Goal: Task Accomplishment & Management: Use online tool/utility

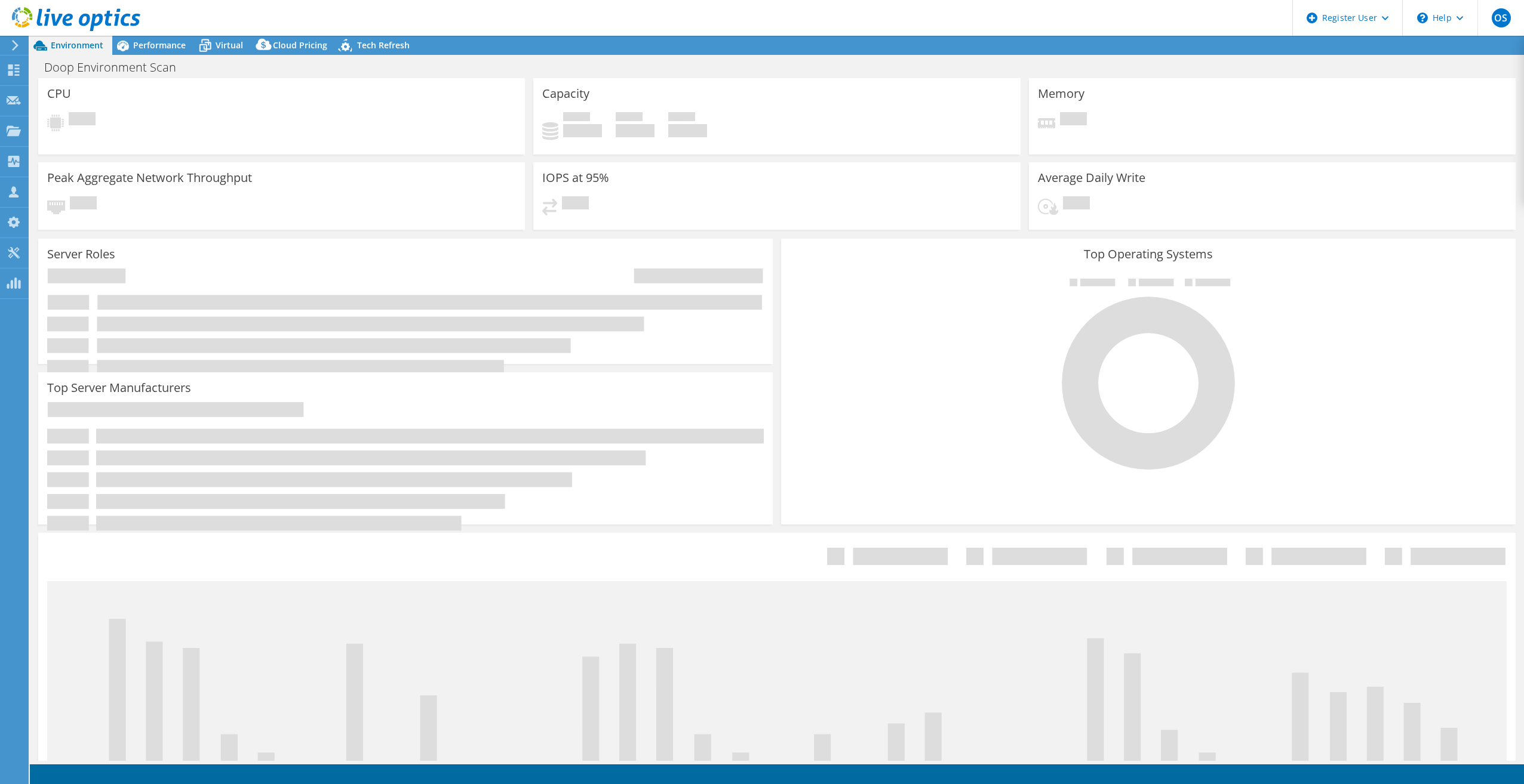
select select "USD"
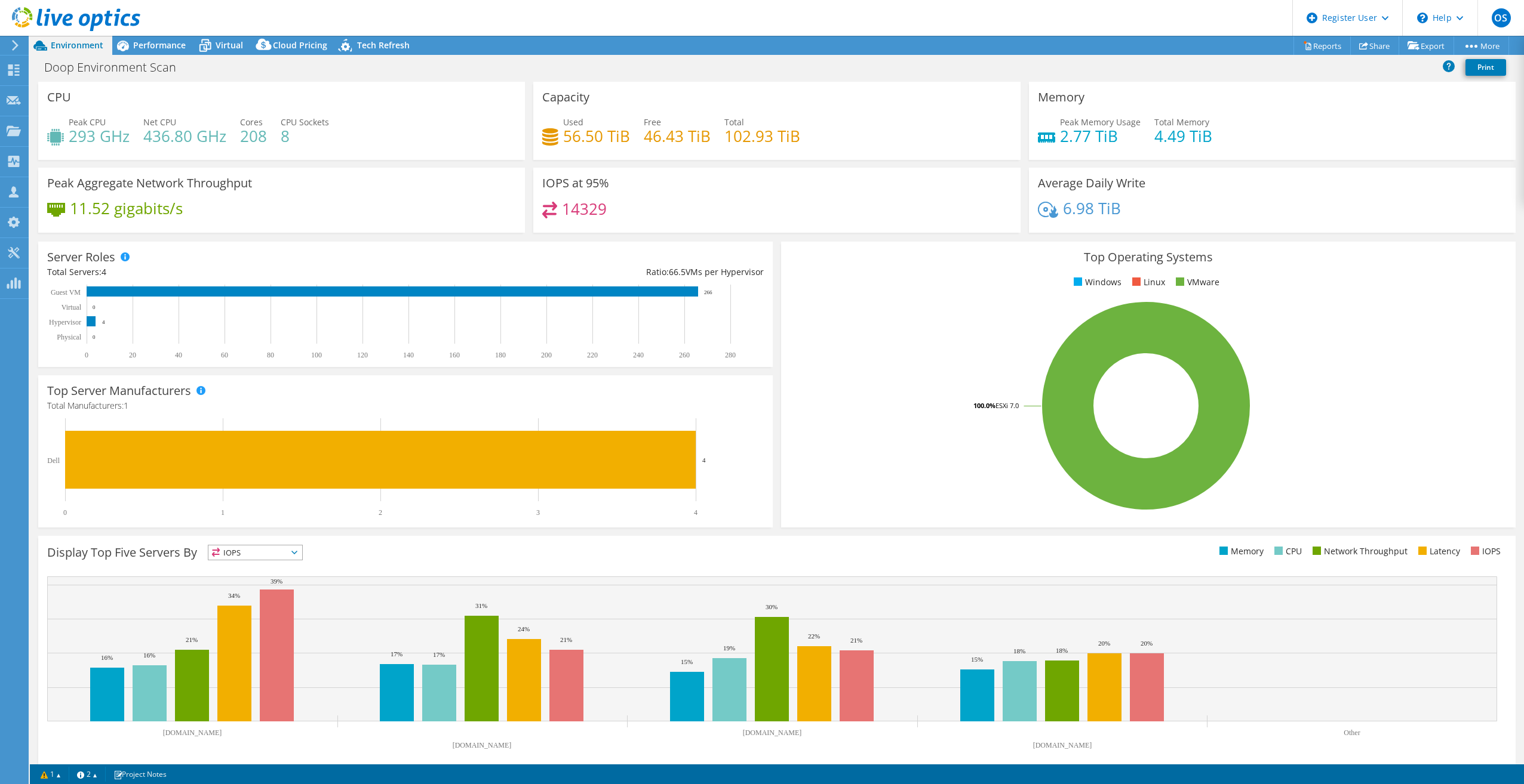
select select "USD"
click at [1435, 118] on link "Project Details" at bounding box center [1454, 117] width 114 height 25
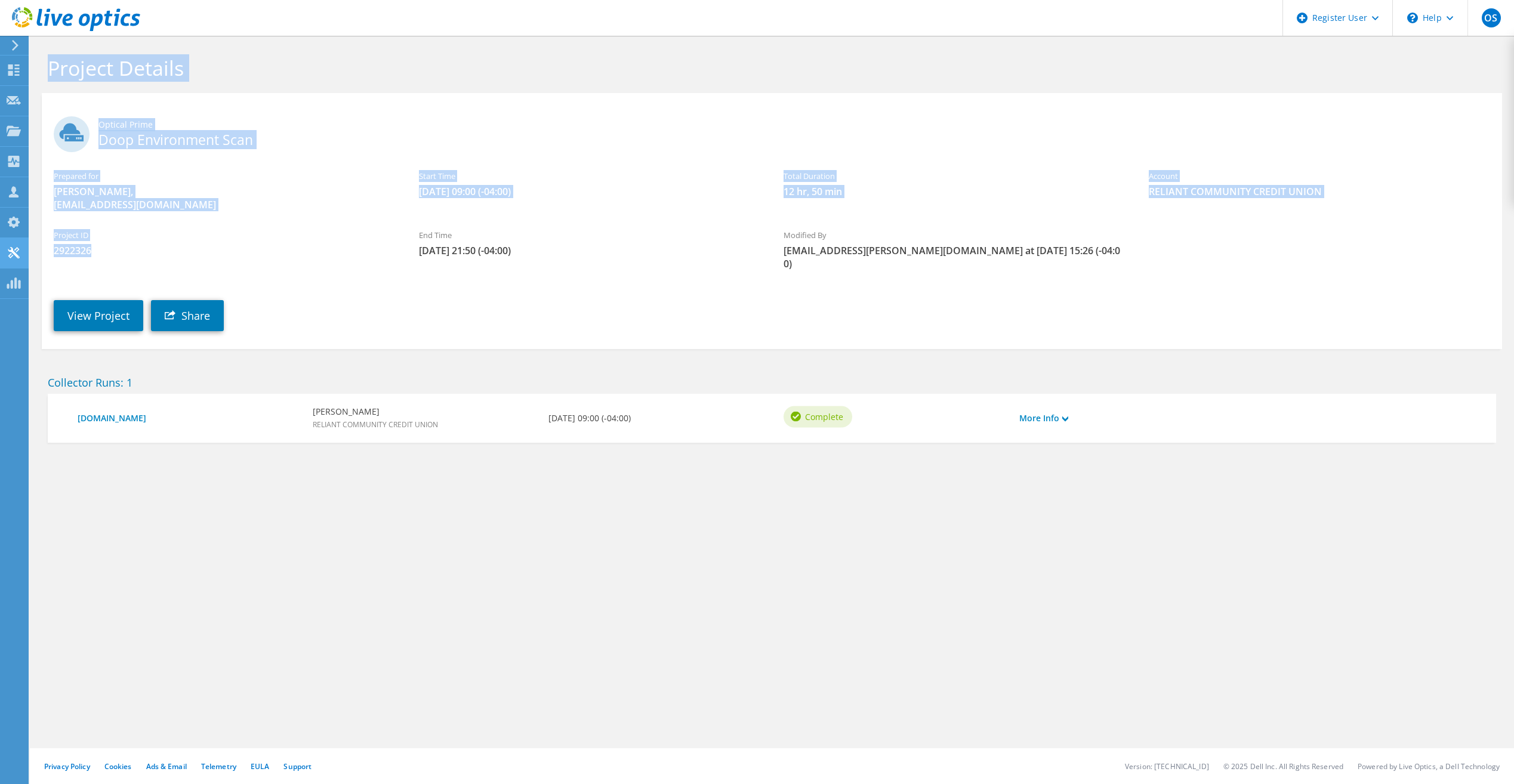
drag, startPoint x: 91, startPoint y: 253, endPoint x: 4, endPoint y: 251, distance: 87.0
click at [4, 251] on div "OS Dell User Owen Shullaw Owen.Shullaw@dell.com Dell My Profile Log Out \n Help…" at bounding box center [757, 392] width 1514 height 784
drag, startPoint x: 4, startPoint y: 251, endPoint x: 75, endPoint y: 253, distance: 71.0
click at [75, 253] on span "2922326" at bounding box center [224, 251] width 342 height 13
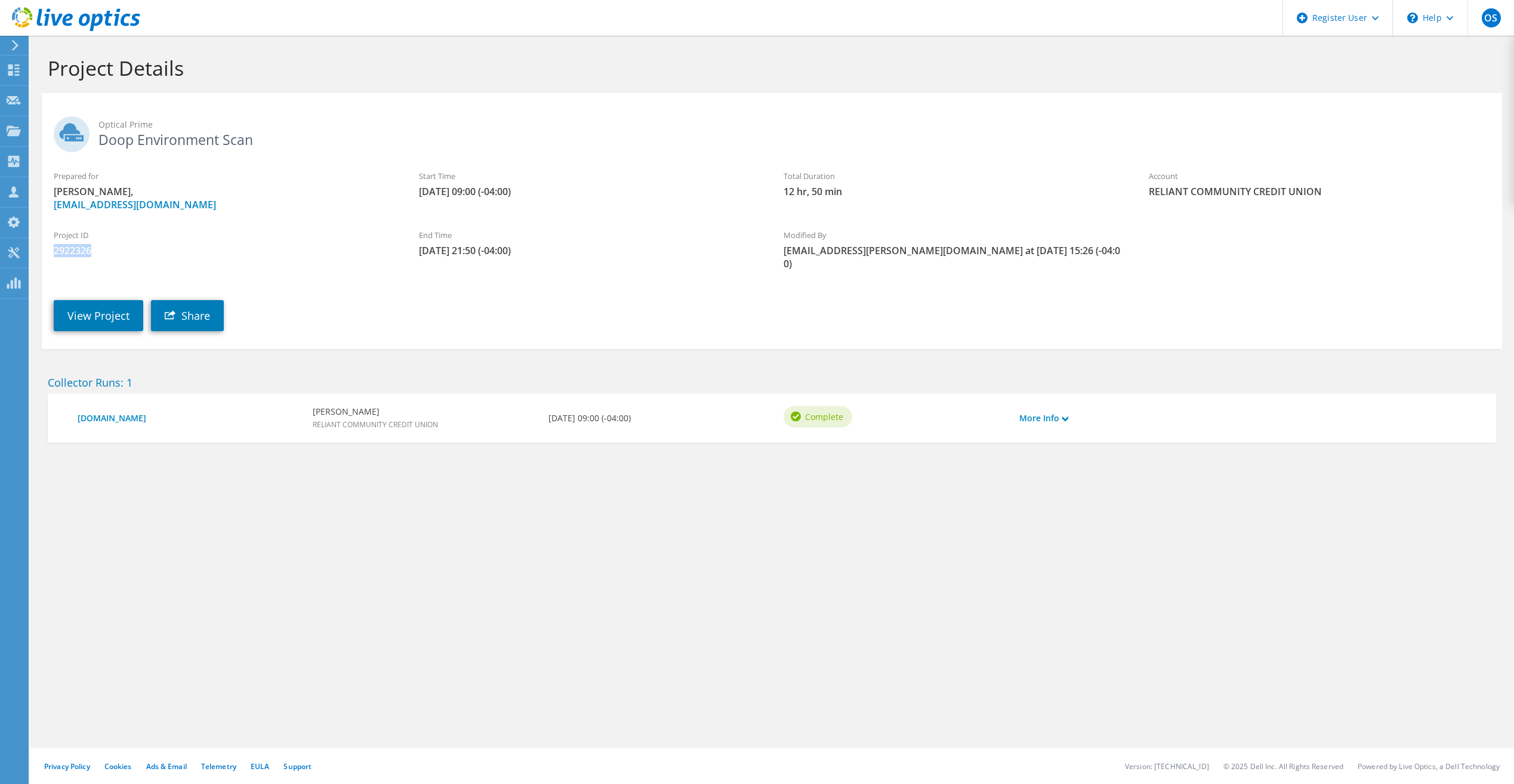
drag, startPoint x: 93, startPoint y: 253, endPoint x: 47, endPoint y: 249, distance: 46.2
click at [47, 249] on div "Project ID 2922326" at bounding box center [224, 243] width 365 height 40
copy span "2922326"
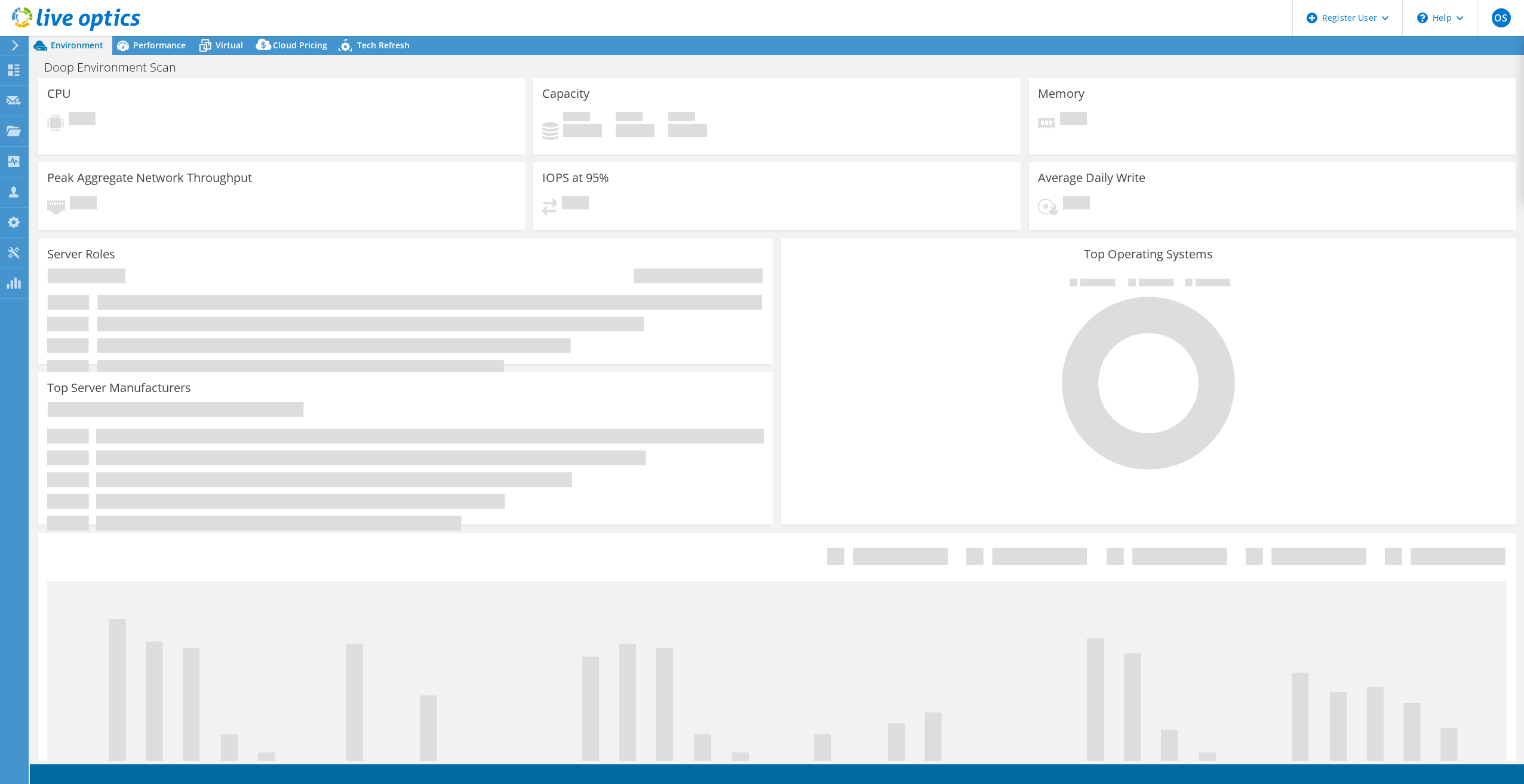
select select "USD"
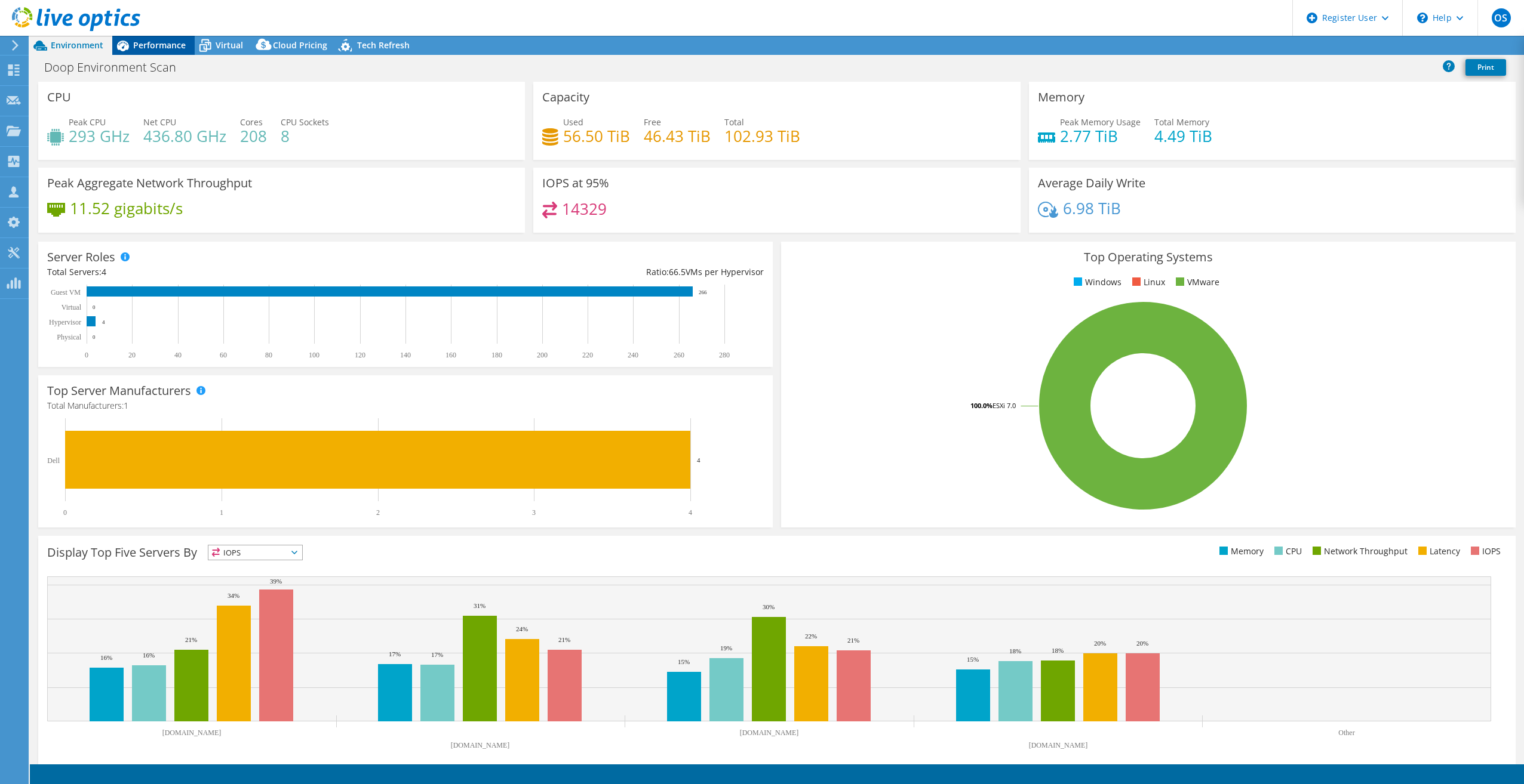
click at [157, 51] on span "Performance" at bounding box center [159, 45] width 52 height 11
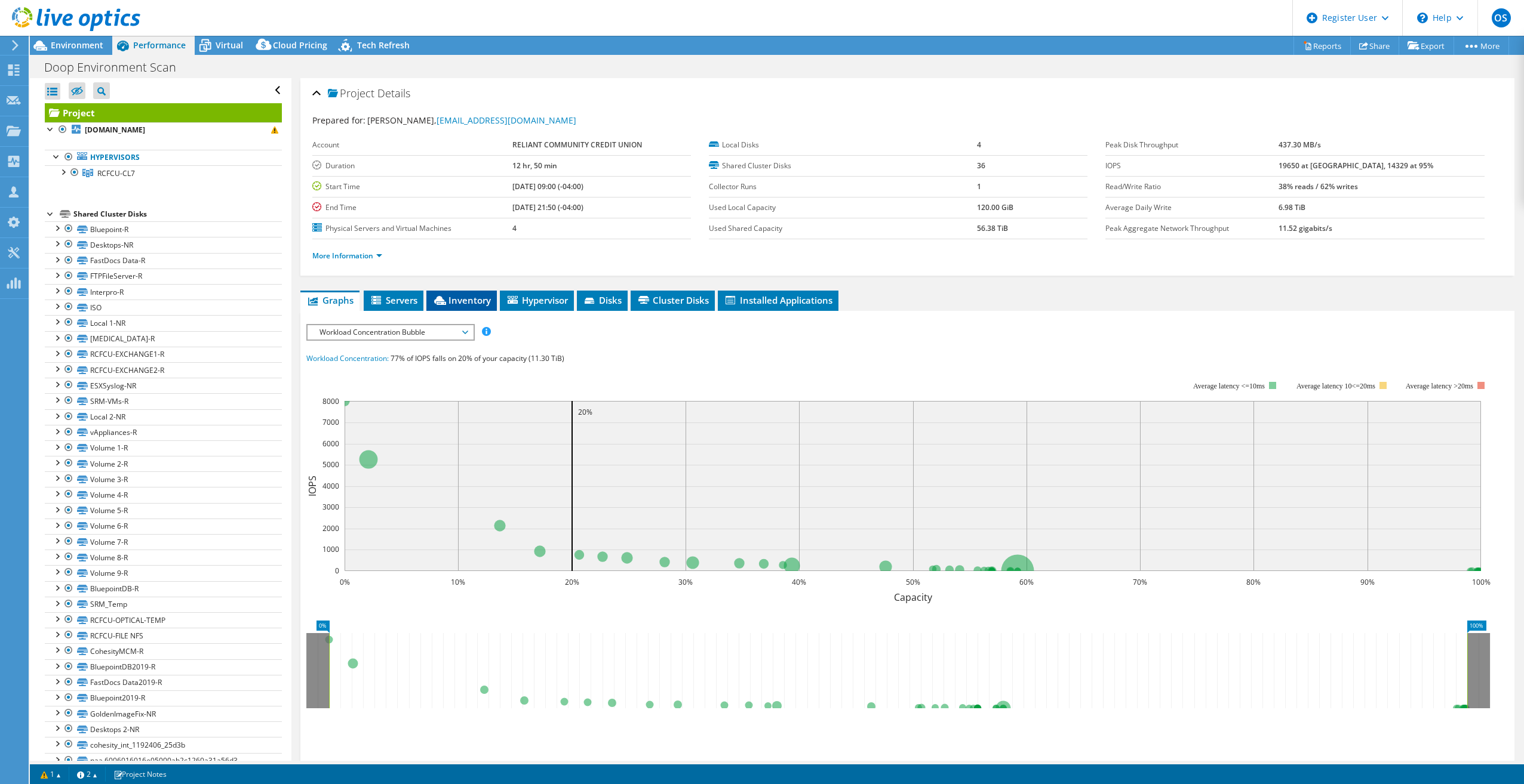
click at [461, 294] on li "Inventory" at bounding box center [462, 300] width 71 height 20
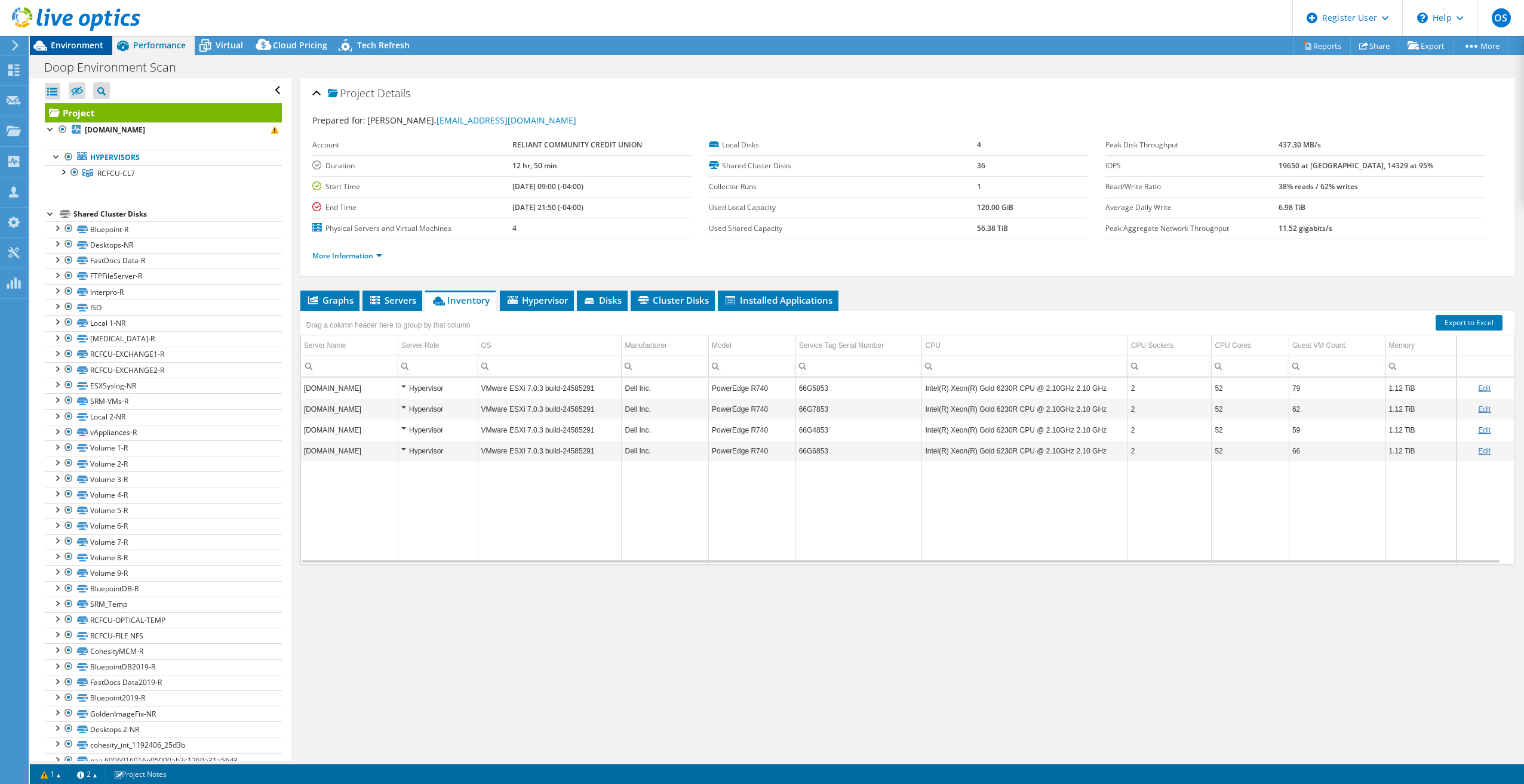
click at [60, 41] on span "Environment" at bounding box center [76, 45] width 52 height 11
